Goal: Transaction & Acquisition: Purchase product/service

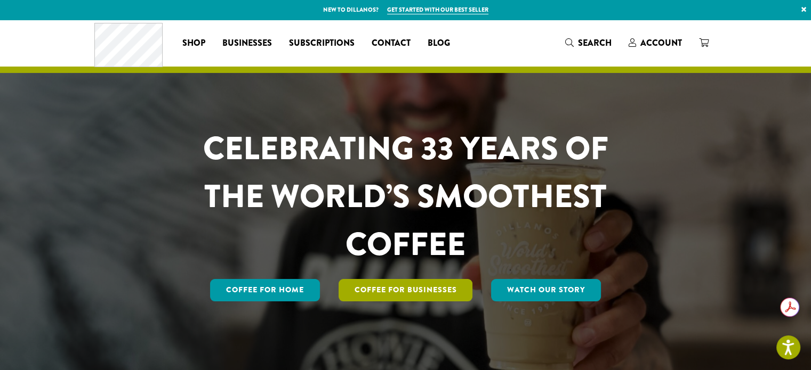
click at [401, 296] on link "Coffee For Businesses" at bounding box center [405, 290] width 134 height 22
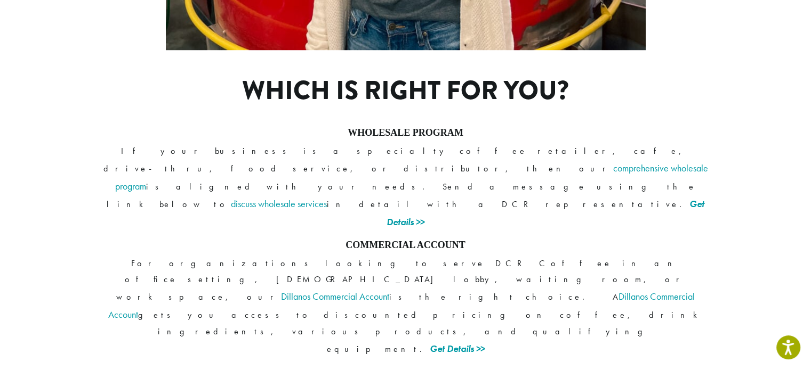
scroll to position [870, 0]
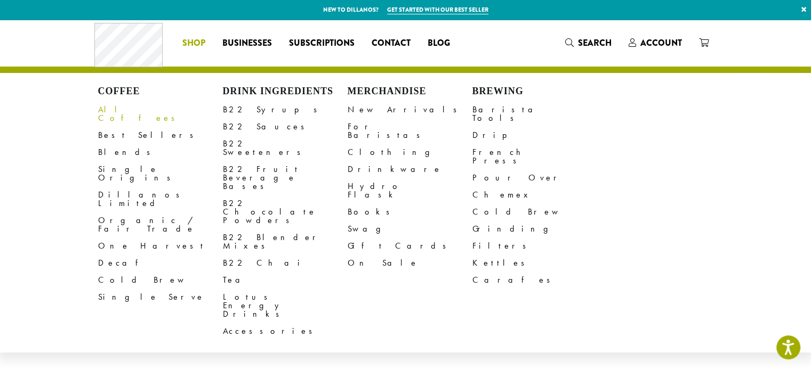
click at [124, 108] on link "All Coffees" at bounding box center [160, 114] width 125 height 26
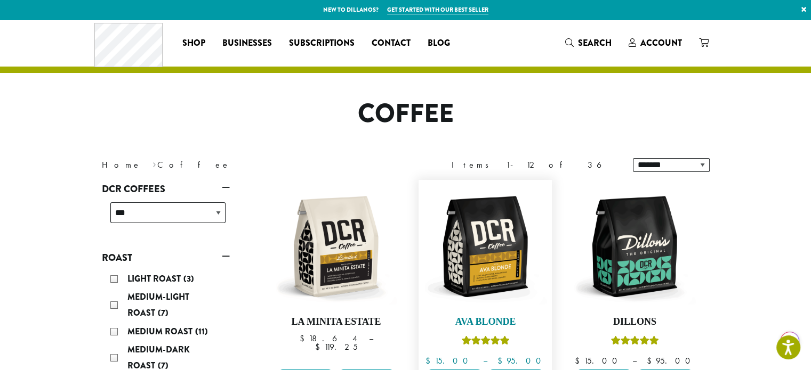
click at [491, 281] on img at bounding box center [485, 246] width 123 height 123
